Goal: Transaction & Acquisition: Download file/media

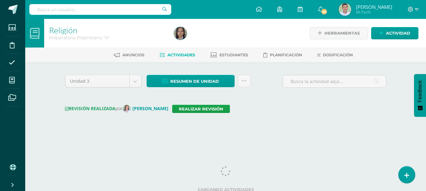
click at [113, 10] on input "text" at bounding box center [100, 9] width 142 height 11
type input "araujo"
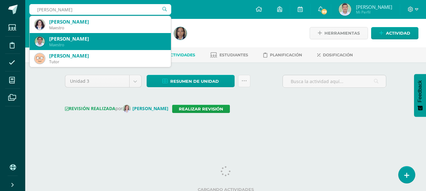
click at [88, 39] on div "[PERSON_NAME]" at bounding box center [107, 39] width 117 height 7
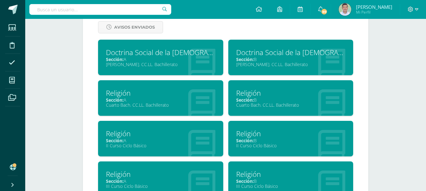
scroll to position [272, 0]
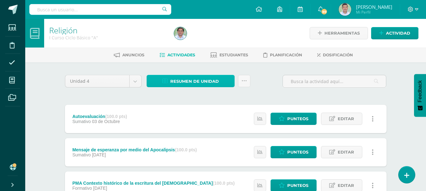
click at [212, 81] on span "Resumen de unidad" at bounding box center [194, 82] width 49 height 12
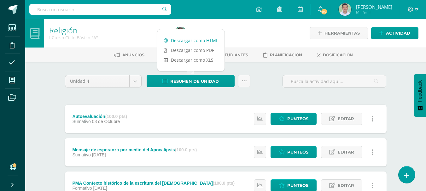
click at [211, 41] on link "Descargar como HTML" at bounding box center [190, 41] width 67 height 10
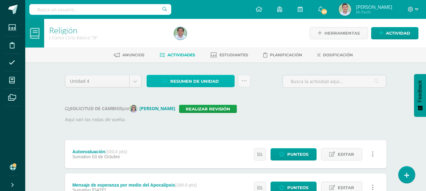
click at [208, 85] on span "Resumen de unidad" at bounding box center [194, 82] width 49 height 12
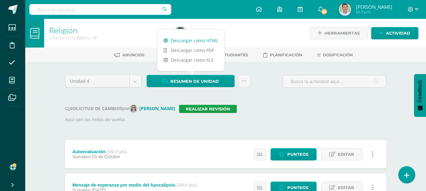
click at [211, 41] on link "Descargar como HTML" at bounding box center [190, 41] width 67 height 10
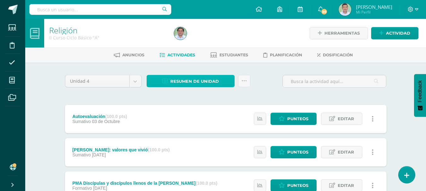
click at [209, 84] on span "Resumen de unidad" at bounding box center [194, 82] width 49 height 12
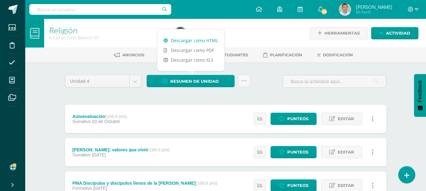
click at [209, 42] on link "Descargar como HTML" at bounding box center [190, 41] width 67 height 10
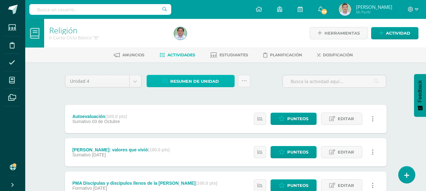
click at [203, 78] on span "Resumen de unidad" at bounding box center [194, 82] width 49 height 12
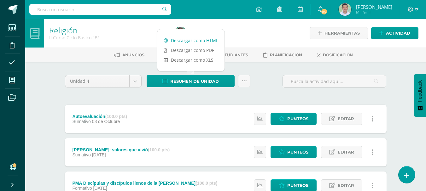
click at [206, 38] on link "Descargar como HTML" at bounding box center [190, 41] width 67 height 10
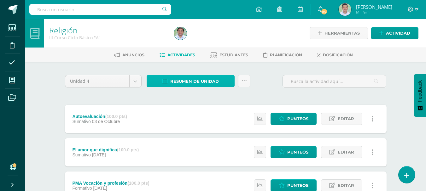
click at [205, 84] on span "Resumen de unidad" at bounding box center [194, 82] width 49 height 12
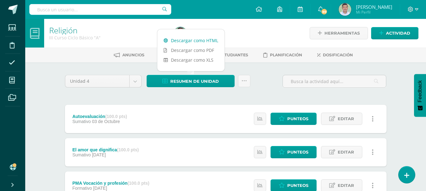
click at [200, 42] on link "Descargar como HTML" at bounding box center [190, 41] width 67 height 10
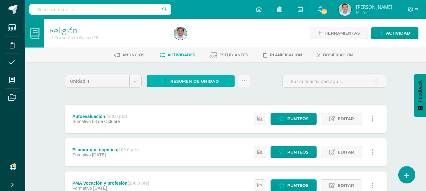
click at [192, 75] on link "Resumen de unidad" at bounding box center [191, 81] width 88 height 12
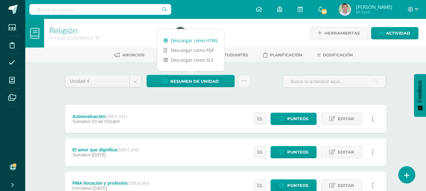
click at [194, 38] on link "Descargar como HTML" at bounding box center [190, 41] width 67 height 10
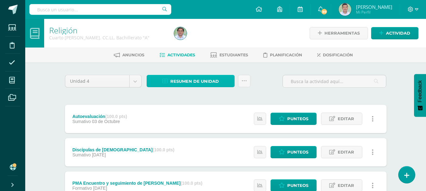
click at [193, 82] on span "Resumen de unidad" at bounding box center [194, 82] width 49 height 12
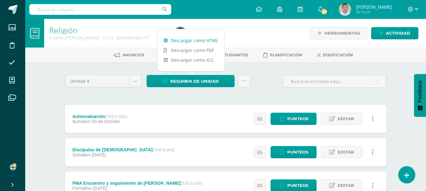
click at [198, 42] on link "Descargar como HTML" at bounding box center [190, 41] width 67 height 10
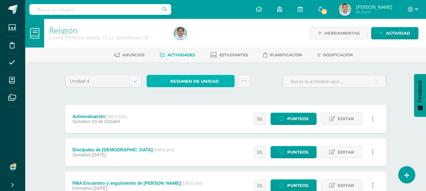
click at [206, 81] on span "Resumen de unidad" at bounding box center [194, 82] width 49 height 12
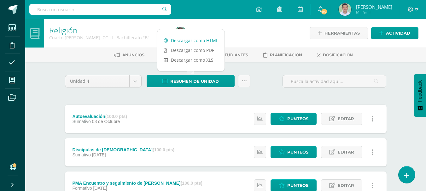
click at [204, 42] on link "Descargar como HTML" at bounding box center [190, 41] width 67 height 10
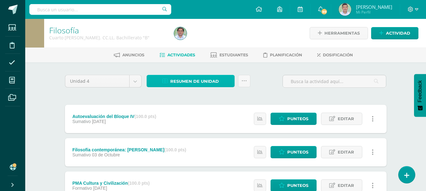
click at [186, 82] on span "Resumen de unidad" at bounding box center [194, 82] width 49 height 12
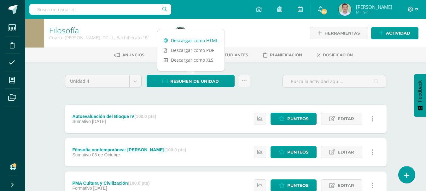
click at [198, 41] on link "Descargar como HTML" at bounding box center [190, 41] width 67 height 10
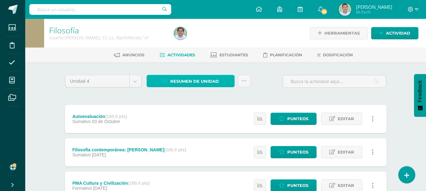
click at [208, 82] on span "Resumen de unidad" at bounding box center [194, 82] width 49 height 12
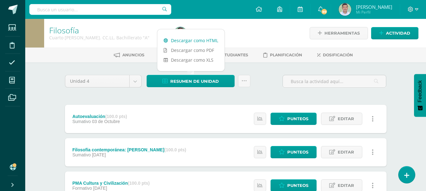
click at [200, 38] on link "Descargar como HTML" at bounding box center [190, 41] width 67 height 10
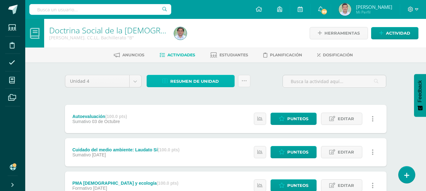
click at [202, 82] on span "Resumen de unidad" at bounding box center [194, 82] width 49 height 12
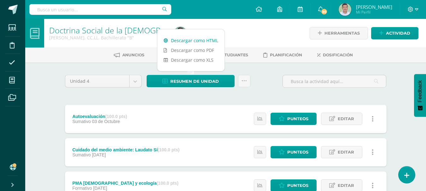
click at [206, 39] on link "Descargar como HTML" at bounding box center [190, 41] width 67 height 10
